Goal: Navigation & Orientation: Find specific page/section

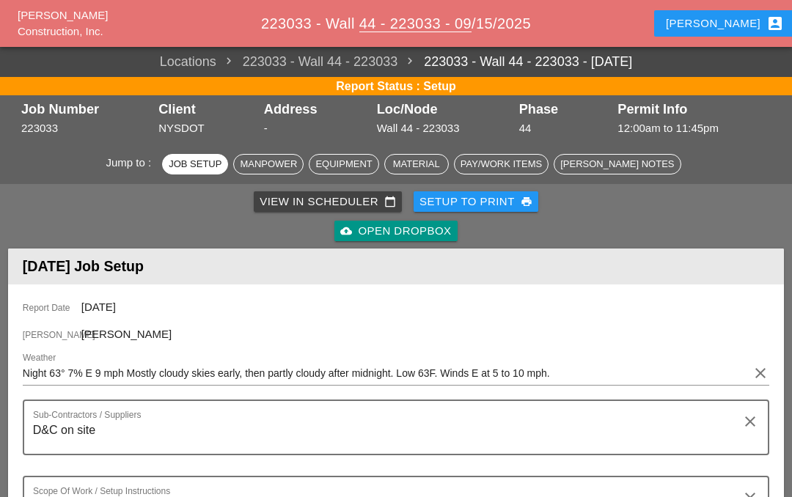
scroll to position [98, 0]
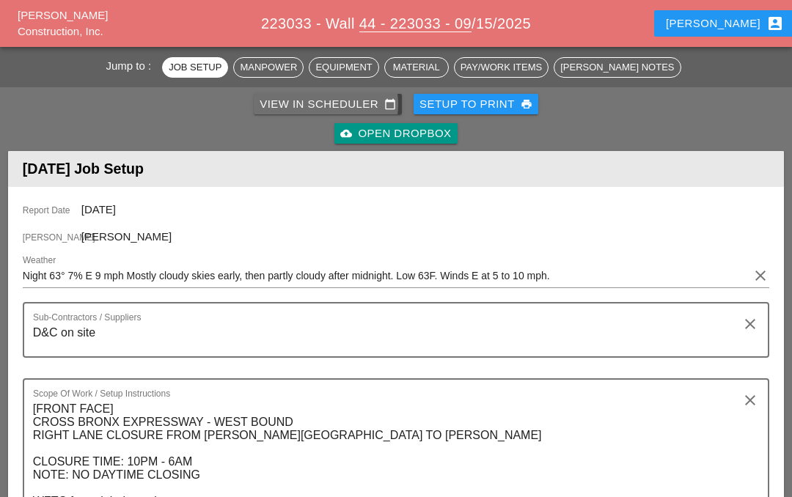
click at [314, 102] on div "View in Scheduler calendar_today" at bounding box center [328, 104] width 136 height 17
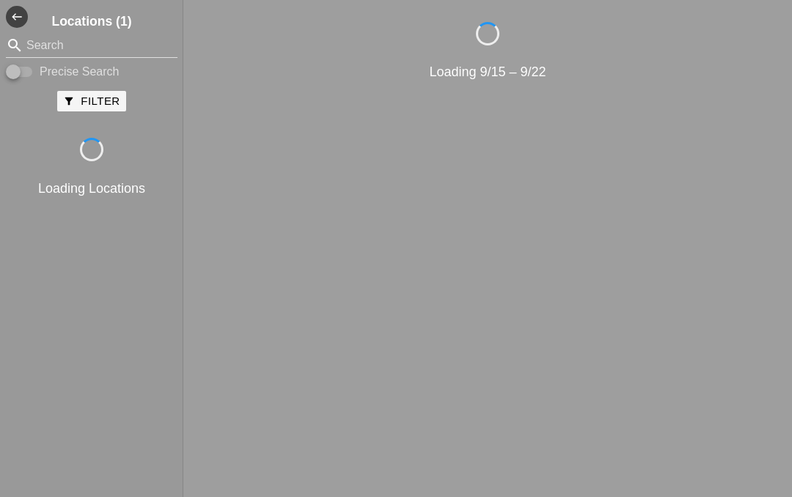
scroll to position [64, 0]
click at [309, 109] on div "Loading 9/15 – 9/22" at bounding box center [487, 242] width 597 height 441
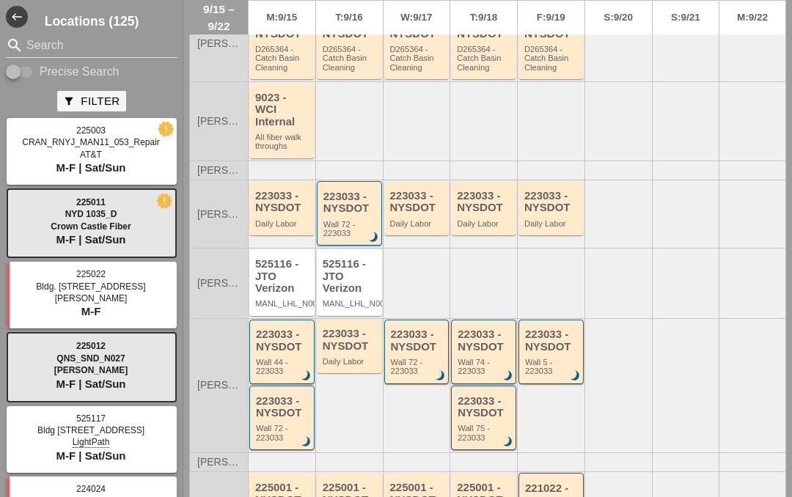
scroll to position [219, 0]
click at [347, 327] on div "223033 - NYSDOT" at bounding box center [351, 339] width 56 height 24
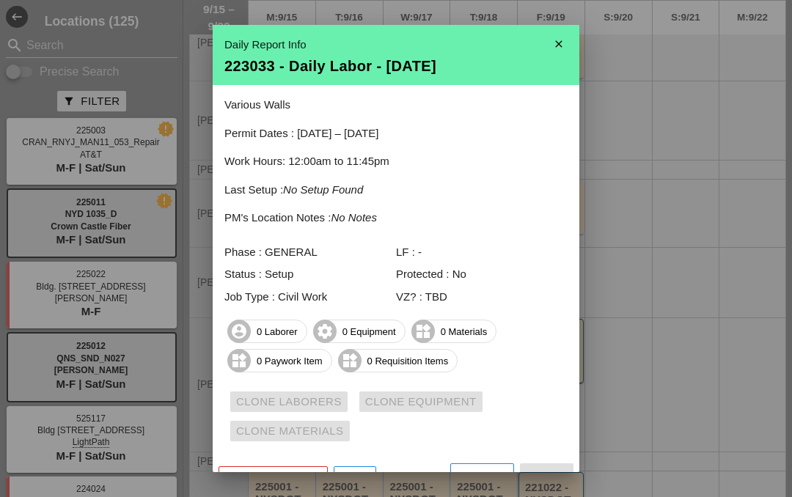
click at [561, 48] on icon "close" at bounding box center [558, 43] width 29 height 29
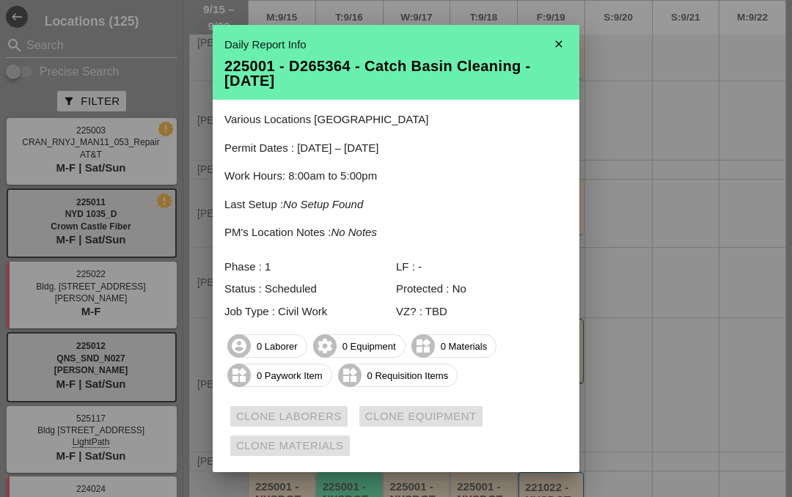
click at [563, 45] on icon "close" at bounding box center [558, 43] width 29 height 29
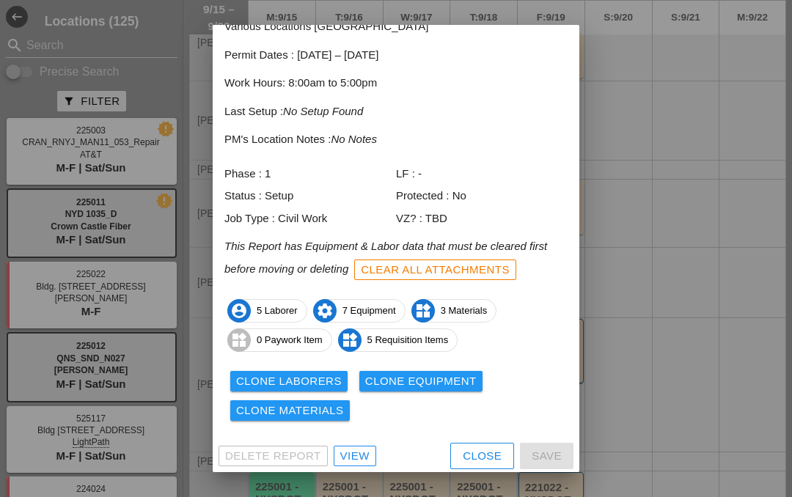
scroll to position [92, 0]
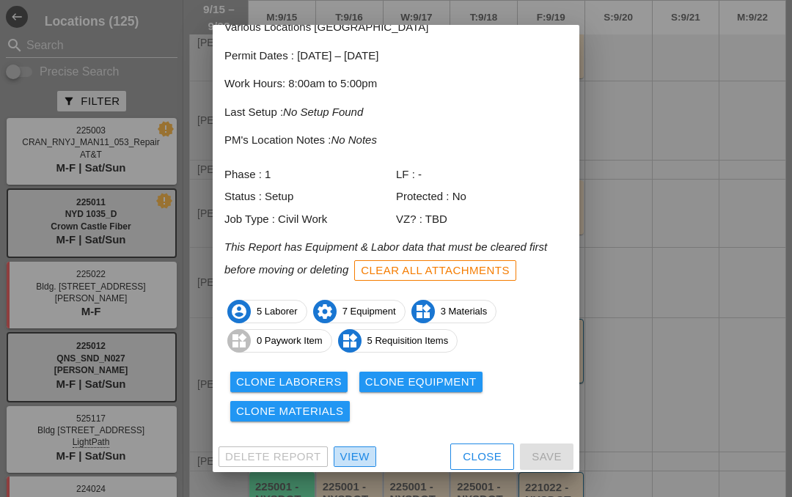
click at [351, 459] on div "View" at bounding box center [354, 457] width 29 height 17
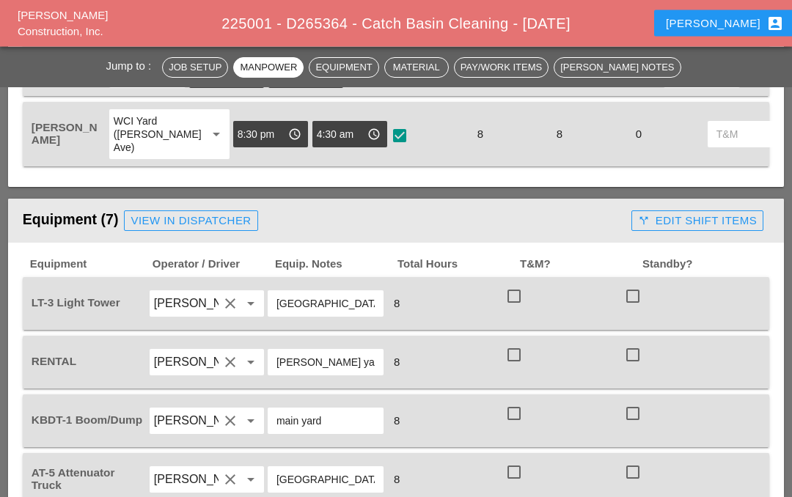
scroll to position [968, 0]
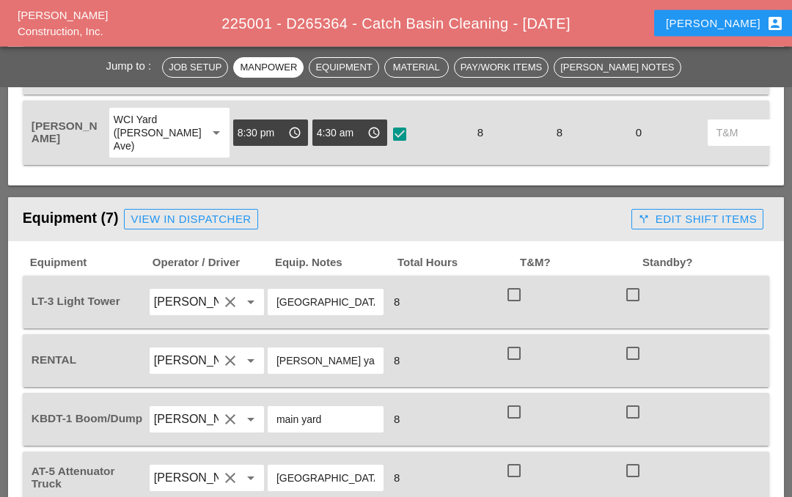
click at [739, 27] on div "Iwan account_box" at bounding box center [725, 24] width 118 height 18
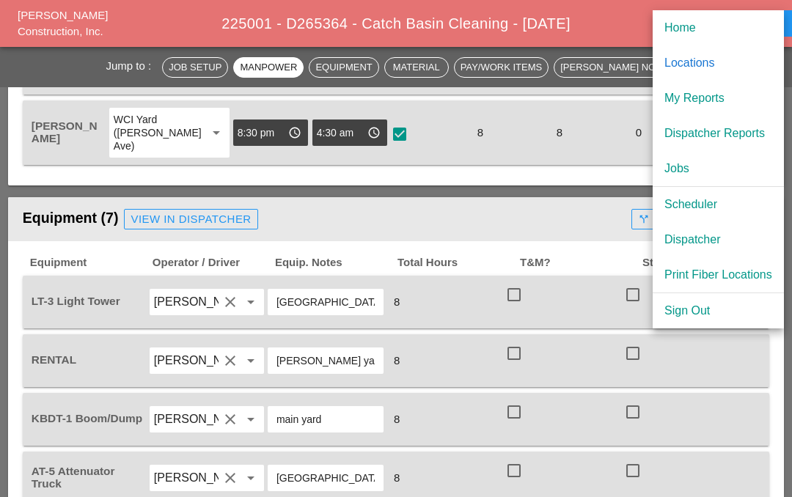
click at [725, 26] on div "Home" at bounding box center [718, 28] width 108 height 18
